Goal: Information Seeking & Learning: Find contact information

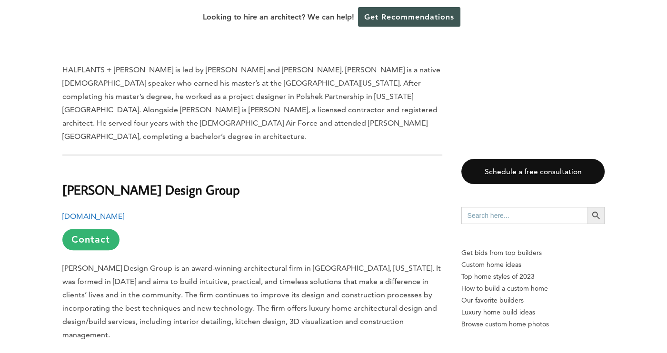
scroll to position [1238, 0]
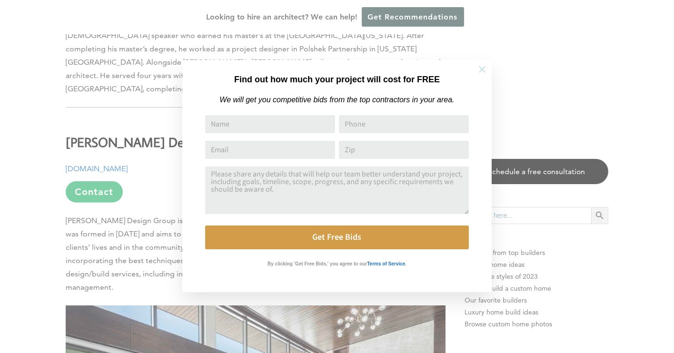
click at [480, 70] on icon at bounding box center [482, 69] width 10 height 10
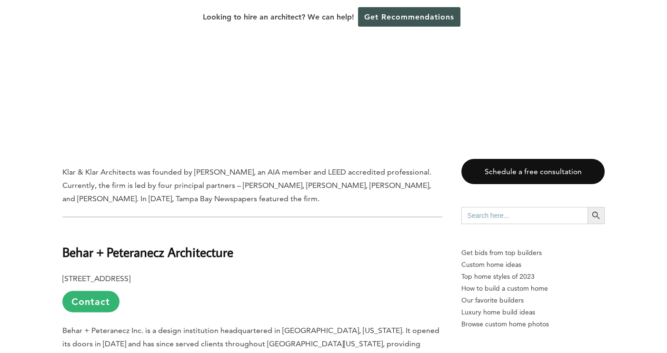
scroll to position [2238, 0]
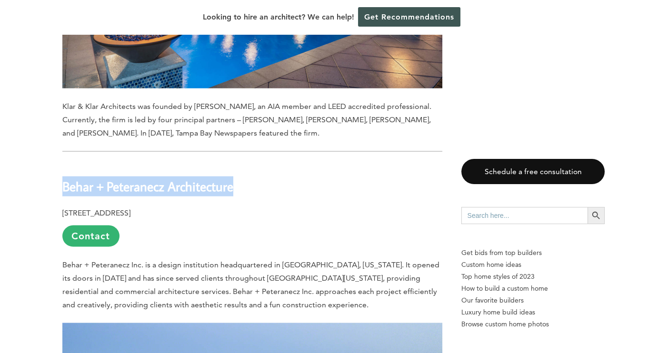
drag, startPoint x: 62, startPoint y: 137, endPoint x: 250, endPoint y: 136, distance: 188.1
click at [250, 163] on h2 "Behar + Peteranecz Architecture" at bounding box center [252, 179] width 380 height 33
copy b "Behar + Peteranecz Architecture"
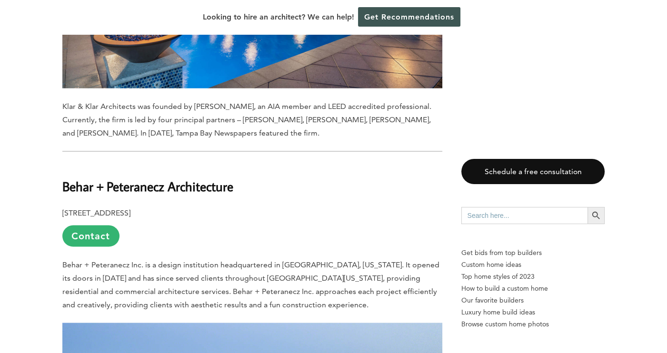
click at [320, 207] on p "[STREET_ADDRESS] Contact" at bounding box center [252, 227] width 380 height 40
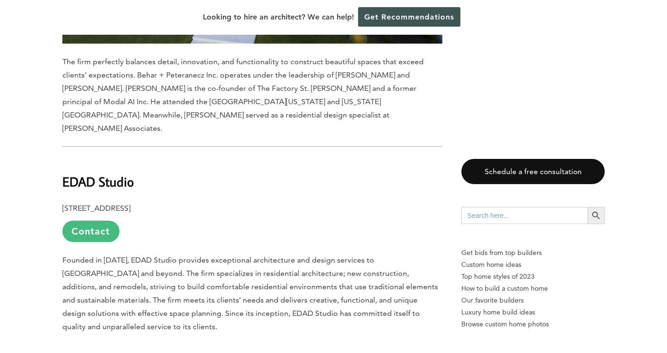
scroll to position [2762, 0]
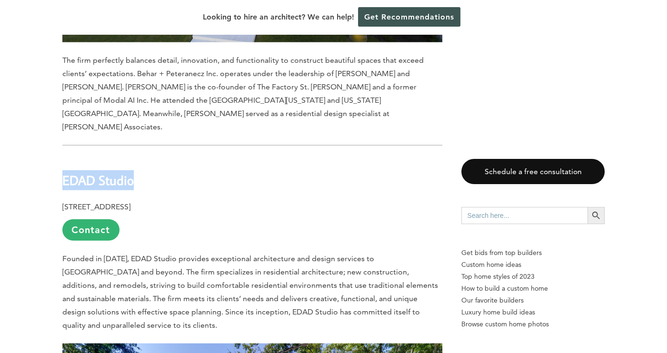
drag, startPoint x: 63, startPoint y: 114, endPoint x: 138, endPoint y: 117, distance: 75.3
click at [138, 157] on h2 "EDAD Studio" at bounding box center [252, 173] width 380 height 33
copy b "EDAD Studio"
click at [272, 201] on p "[STREET_ADDRESS] Contact" at bounding box center [252, 221] width 380 height 40
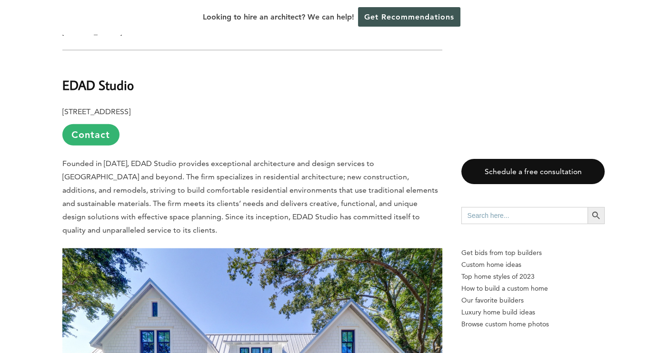
scroll to position [2810, 0]
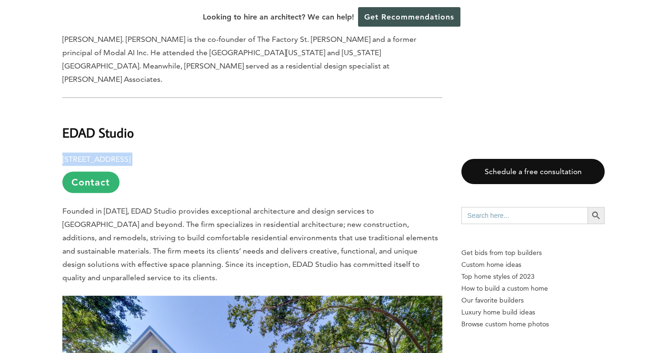
drag, startPoint x: 216, startPoint y: 94, endPoint x: 29, endPoint y: 94, distance: 186.7
copy p "[STREET_ADDRESS]"
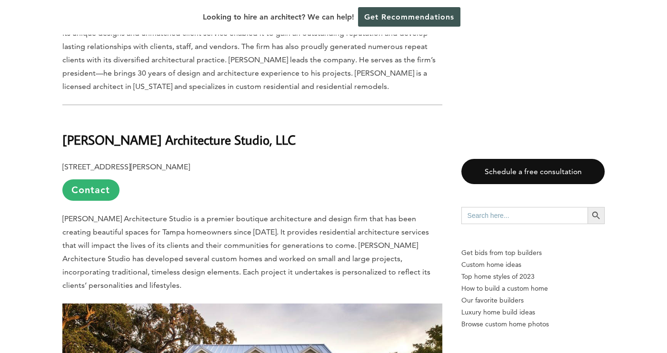
scroll to position [3858, 0]
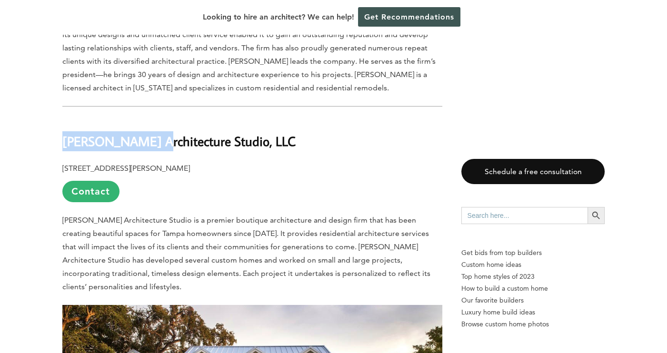
drag, startPoint x: 61, startPoint y: 79, endPoint x: 140, endPoint y: 77, distance: 79.5
copy b "[PERSON_NAME]"
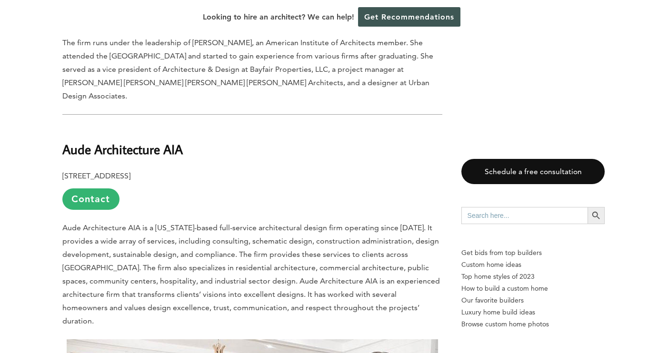
scroll to position [4334, 0]
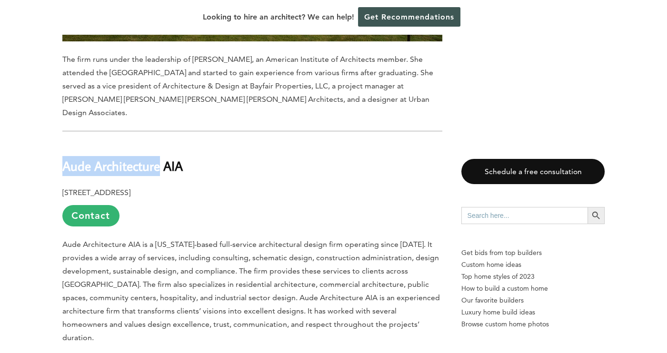
drag, startPoint x: 63, startPoint y: 75, endPoint x: 159, endPoint y: 81, distance: 96.4
click at [159, 158] on b "Aude Architecture AIA" at bounding box center [122, 166] width 120 height 17
copy b "Aude Architecture"
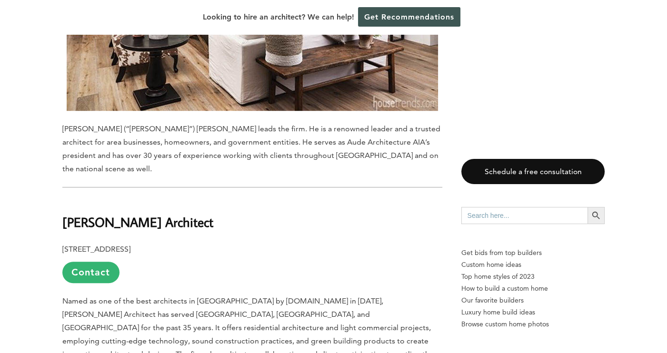
scroll to position [4810, 0]
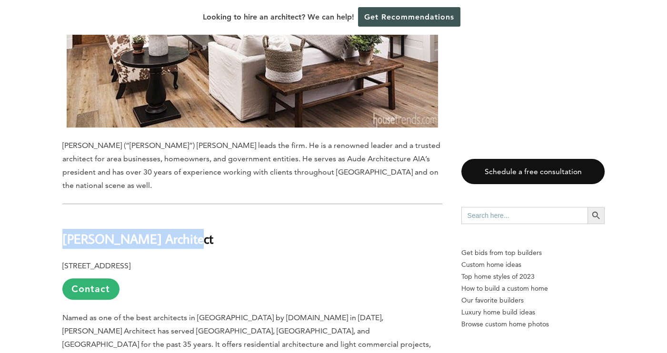
drag, startPoint x: 62, startPoint y: 122, endPoint x: 197, endPoint y: 122, distance: 134.8
click at [197, 216] on h2 "[PERSON_NAME] Architect" at bounding box center [252, 232] width 380 height 33
copy b "[PERSON_NAME] Architect"
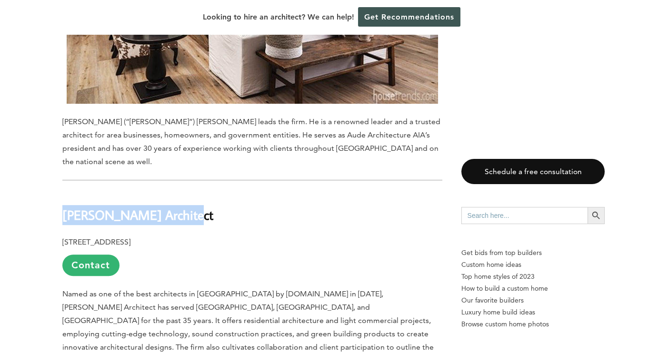
scroll to position [4858, 0]
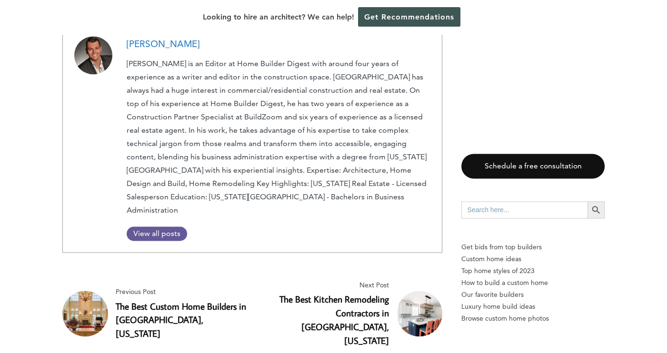
scroll to position [6144, 0]
